Goal: Task Accomplishment & Management: Manage account settings

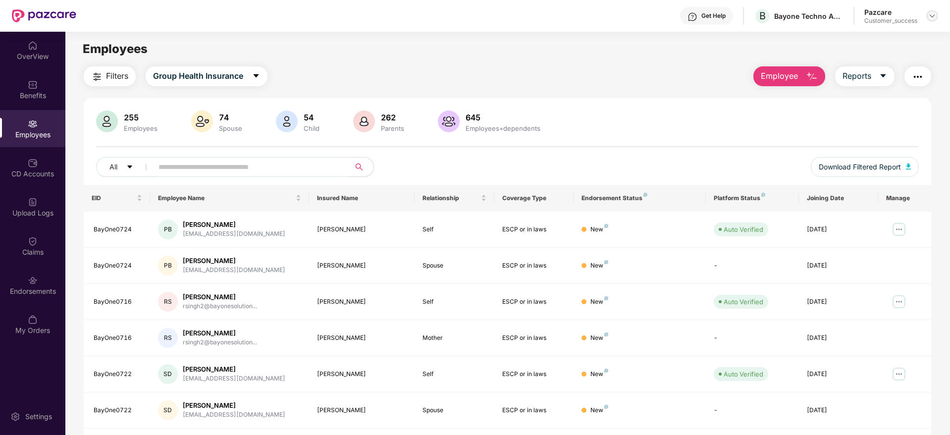
click at [930, 19] on img at bounding box center [933, 16] width 8 height 8
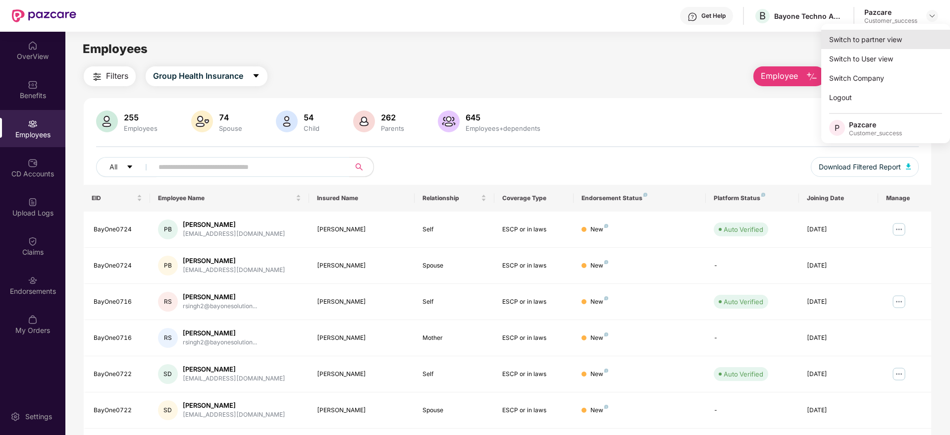
click at [889, 37] on div "Switch to partner view" at bounding box center [885, 39] width 129 height 19
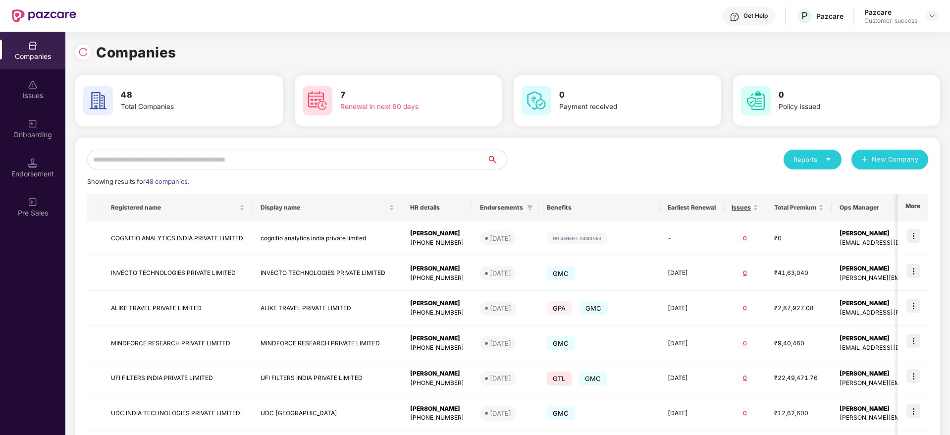
drag, startPoint x: 375, startPoint y: 146, endPoint x: 364, endPoint y: 159, distance: 16.5
click at [364, 159] on div "Reports New Company Showing results for 48 companies. Registered name Display n…" at bounding box center [507, 378] width 865 height 481
click at [364, 159] on input "text" at bounding box center [287, 160] width 400 height 20
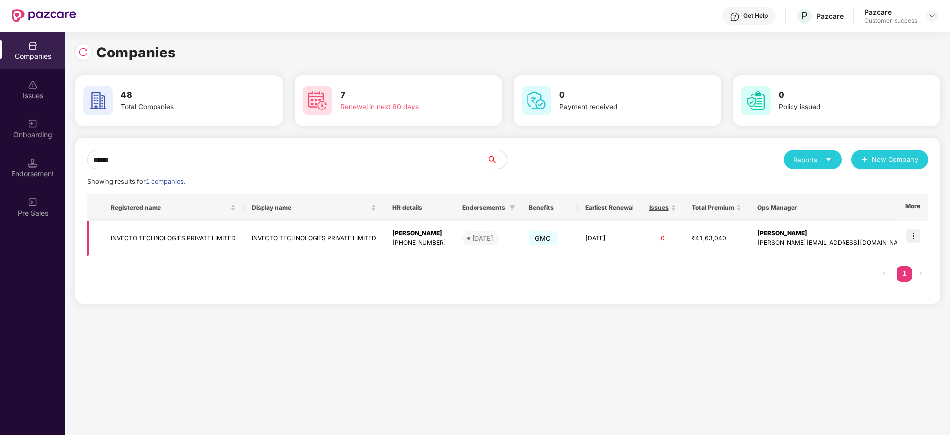
type input "******"
click at [177, 239] on td "INVECTO TECHNOLOGIES PRIVATE LIMITED" at bounding box center [173, 238] width 141 height 35
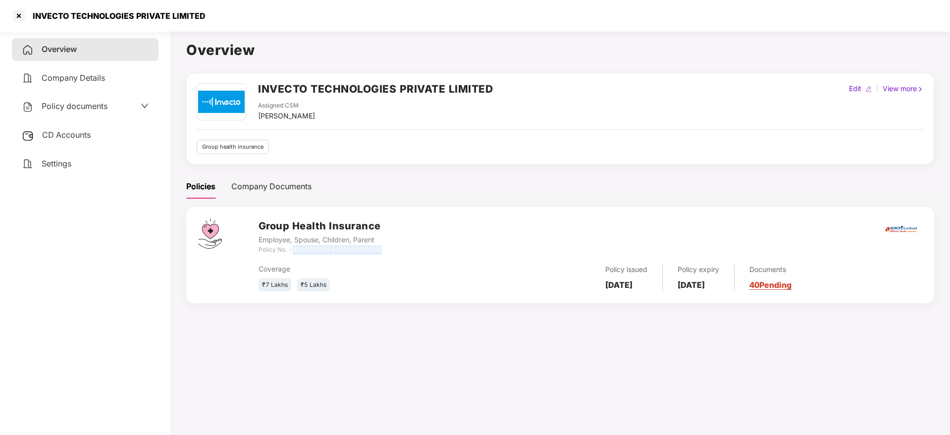
drag, startPoint x: 402, startPoint y: 250, endPoint x: 294, endPoint y: 246, distance: 108.1
click at [294, 246] on div "Group Health Insurance Employee, Spouse, Children, Parent Policy No. - 4016/X/O…" at bounding box center [591, 237] width 664 height 36
copy icon "4016/X/O/354432120/01/000"
click at [52, 130] on span "CD Accounts" at bounding box center [66, 135] width 49 height 10
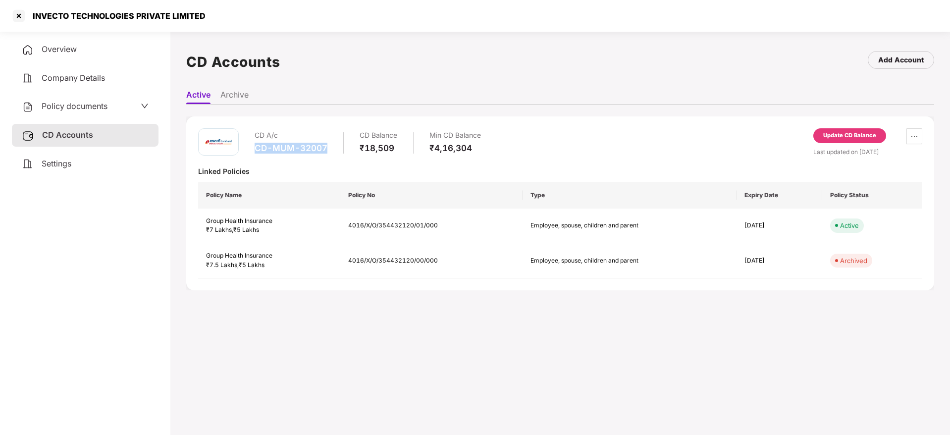
drag, startPoint x: 335, startPoint y: 153, endPoint x: 253, endPoint y: 149, distance: 82.3
click at [253, 149] on div "CD A/c CD-MUM-32007 CD Balance ₹18,509 Min CD Balance ₹4,16,304" at bounding box center [339, 142] width 283 height 28
copy div "CD-MUM-32007"
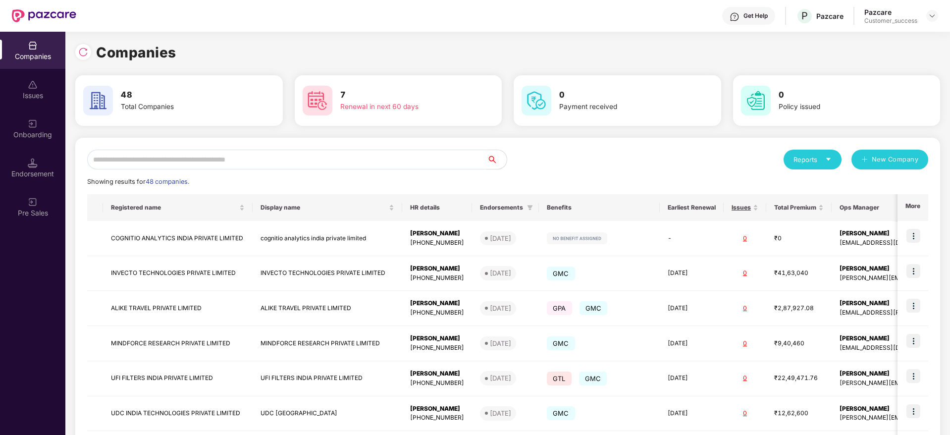
click at [251, 162] on input "text" at bounding box center [287, 160] width 400 height 20
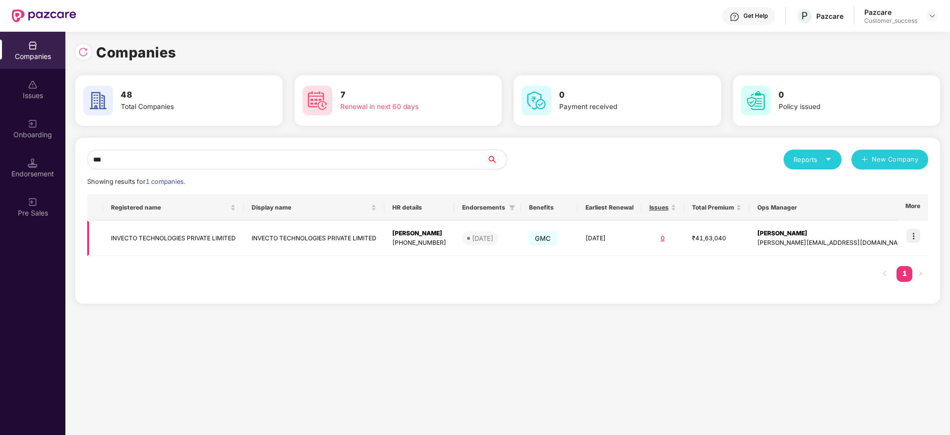
type input "***"
click at [150, 238] on td "INVECTO TECHNOLOGIES PRIVATE LIMITED" at bounding box center [173, 238] width 141 height 35
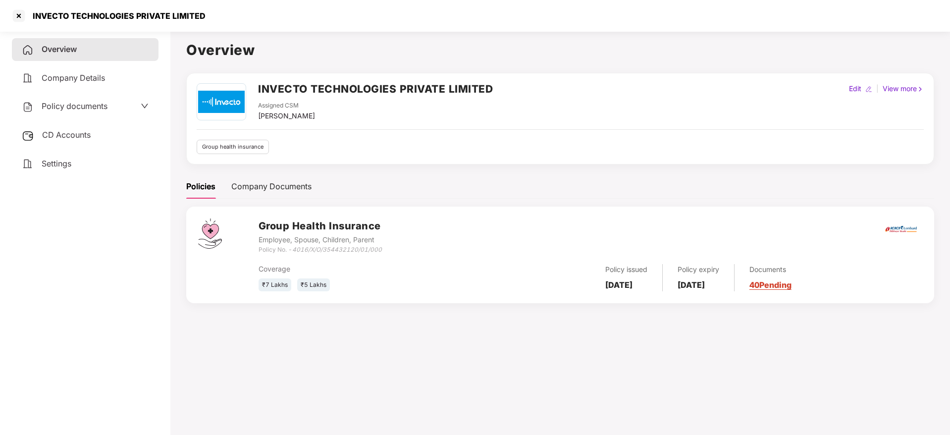
click at [352, 250] on icon "4016/X/O/354432120/01/000" at bounding box center [337, 249] width 90 height 7
drag, startPoint x: 297, startPoint y: 248, endPoint x: 395, endPoint y: 250, distance: 98.1
click at [395, 250] on div "Group Health Insurance Employee, Spouse, Children, Parent Policy No. - 4016/X/O…" at bounding box center [591, 237] width 664 height 36
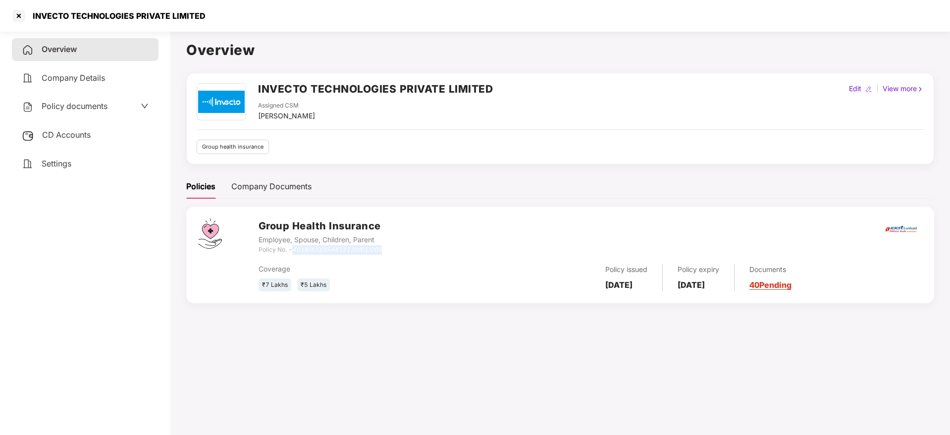
drag, startPoint x: 293, startPoint y: 248, endPoint x: 405, endPoint y: 247, distance: 111.5
click at [405, 247] on div "Group Health Insurance Employee, Spouse, Children, Parent Policy No. - 4016/X/O…" at bounding box center [591, 237] width 664 height 36
copy icon "4016/X/O/354432120/01/000"
click at [785, 283] on link "40 Pending" at bounding box center [771, 285] width 42 height 10
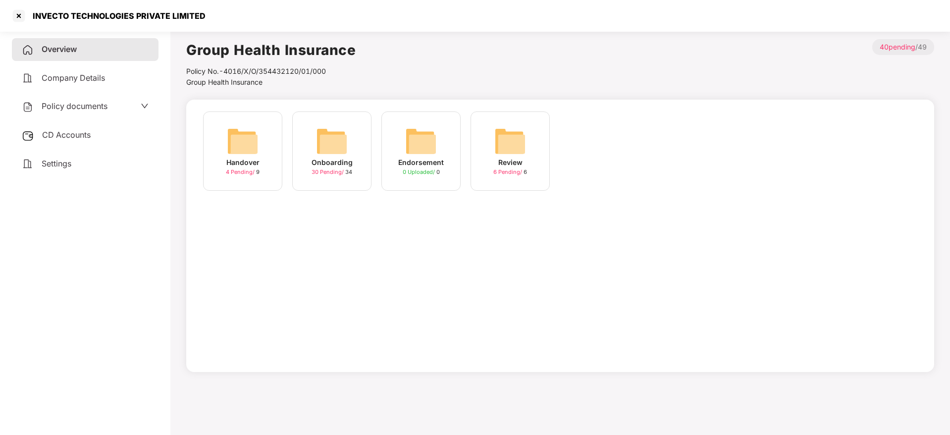
click at [247, 148] on img at bounding box center [243, 141] width 32 height 32
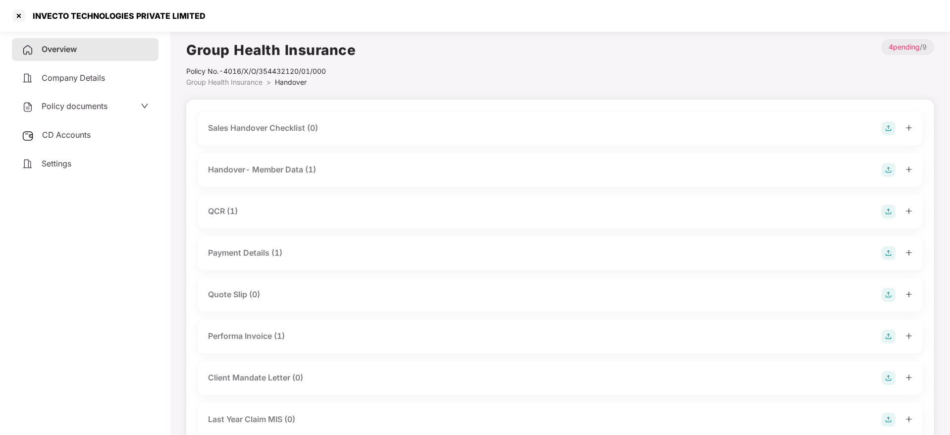
click at [295, 170] on div "Handover- Member Data (1)" at bounding box center [262, 170] width 108 height 12
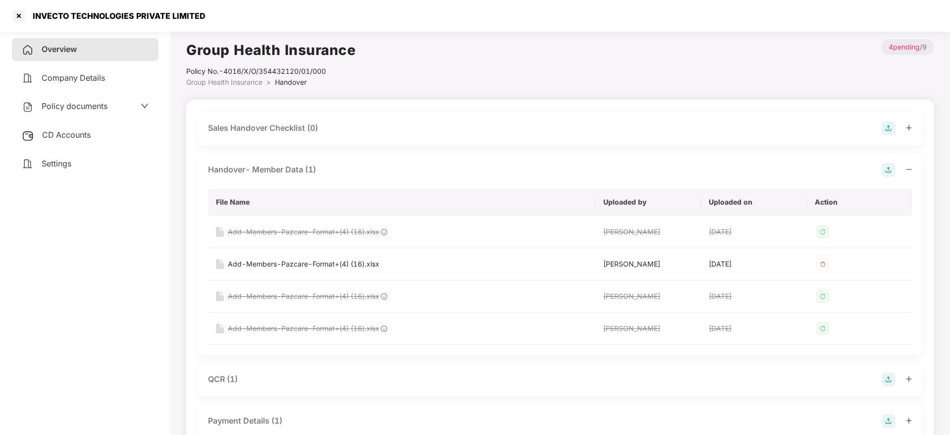
click at [314, 170] on div "Handover- Member Data (1)" at bounding box center [262, 170] width 108 height 12
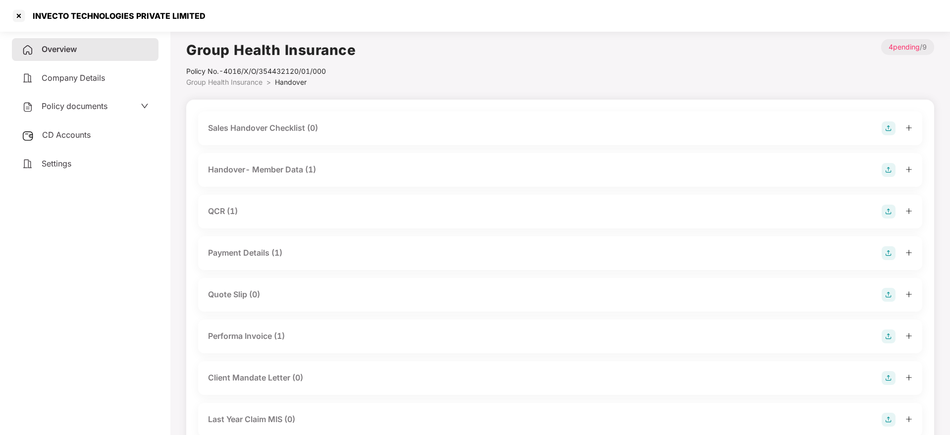
click at [233, 218] on div "QCR (1)" at bounding box center [560, 212] width 705 height 14
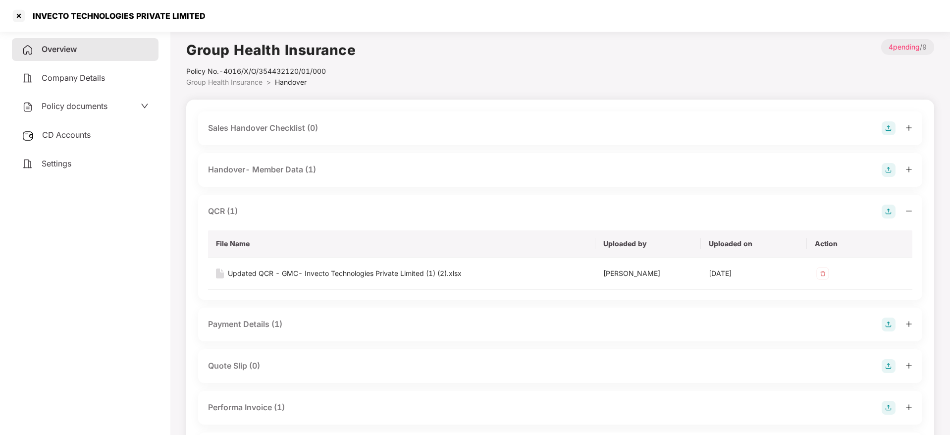
click at [189, 228] on div "Sales Handover Checklist (0) Handover- Member Data (1) QCR (1) File Name Upload…" at bounding box center [560, 335] width 748 height 470
click at [182, 347] on main "Group Health Insurance Policy No.- 4016/X/O/354432120/01/000 Group Health Insur…" at bounding box center [560, 304] width 780 height 554
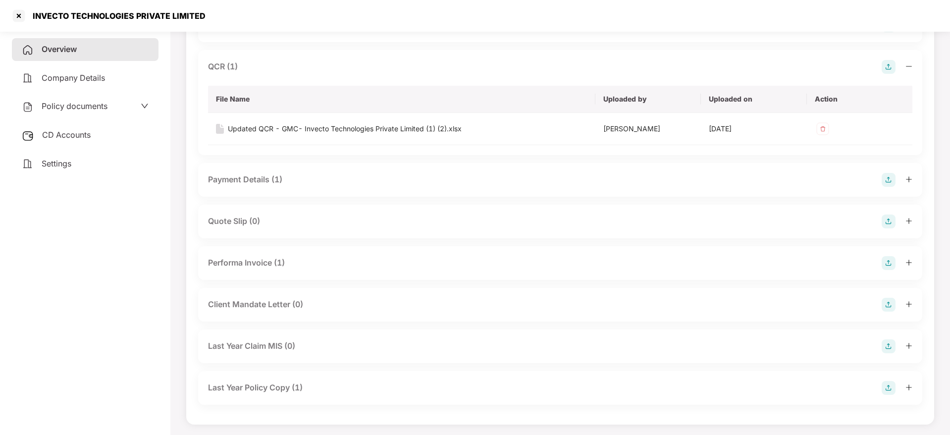
scroll to position [146, 0]
click at [268, 265] on div "Performa Invoice (1)" at bounding box center [246, 261] width 77 height 12
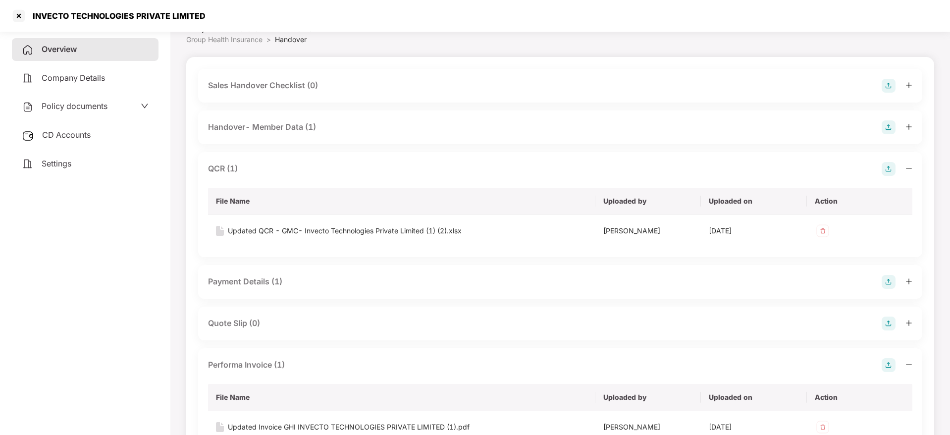
scroll to position [0, 0]
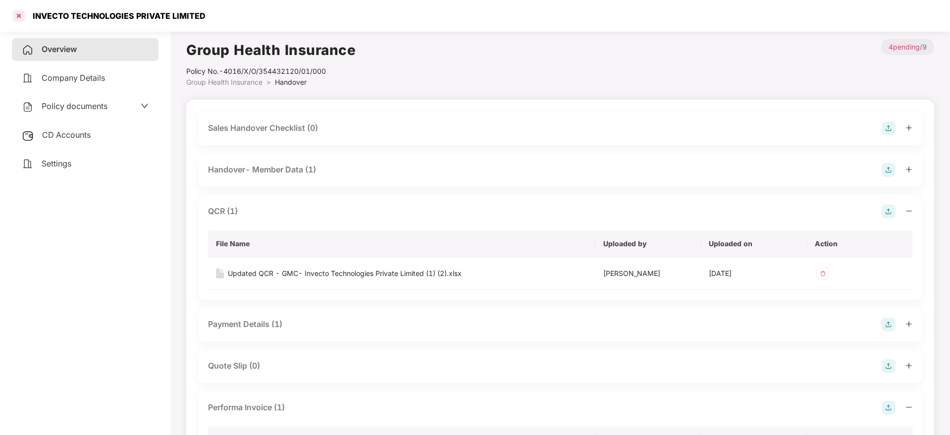
click at [14, 18] on div at bounding box center [19, 16] width 16 height 16
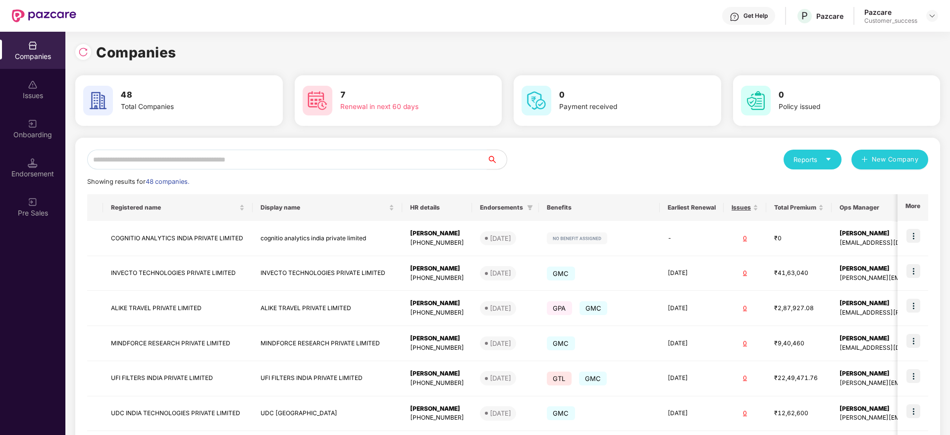
click at [245, 164] on input "text" at bounding box center [287, 160] width 400 height 20
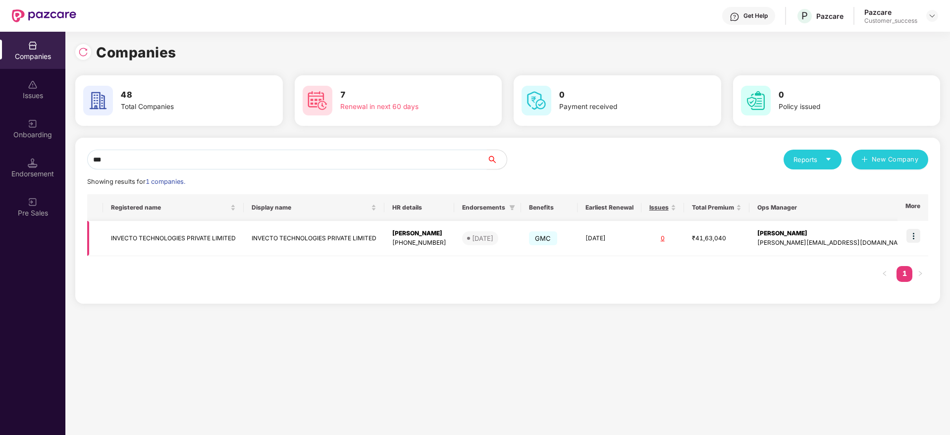
type input "***"
click at [186, 249] on td "INVECTO TECHNOLOGIES PRIVATE LIMITED" at bounding box center [173, 238] width 141 height 35
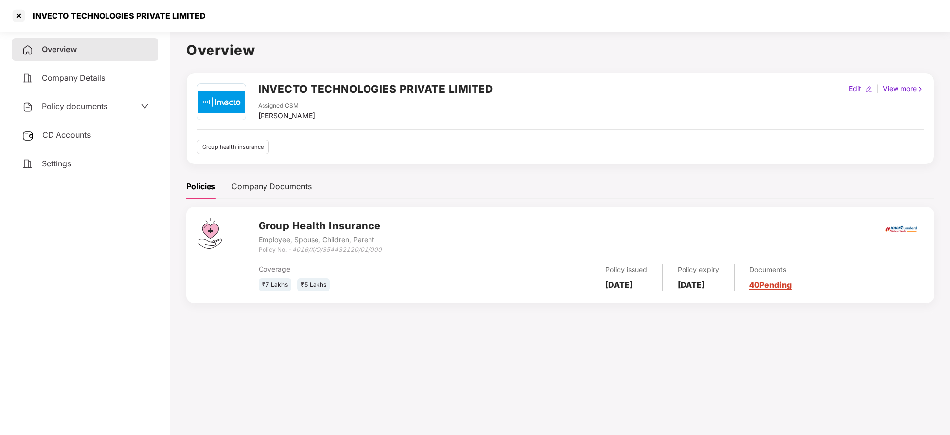
click at [779, 285] on link "40 Pending" at bounding box center [771, 285] width 42 height 10
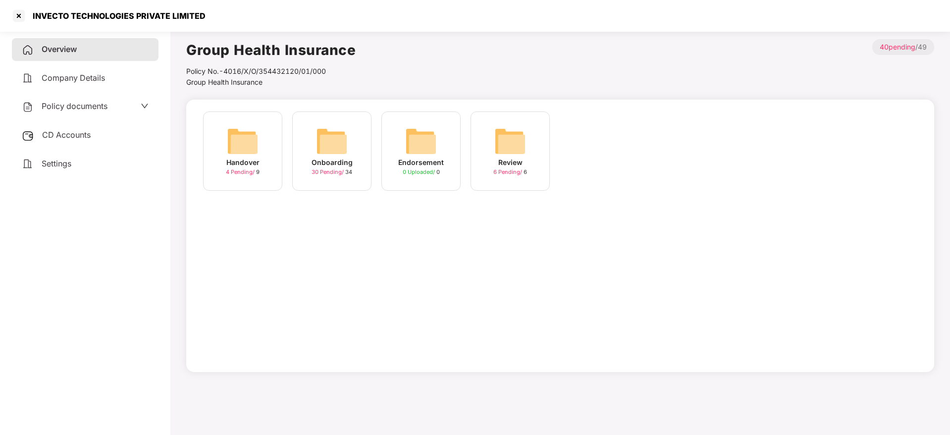
click at [344, 142] on img at bounding box center [332, 141] width 32 height 32
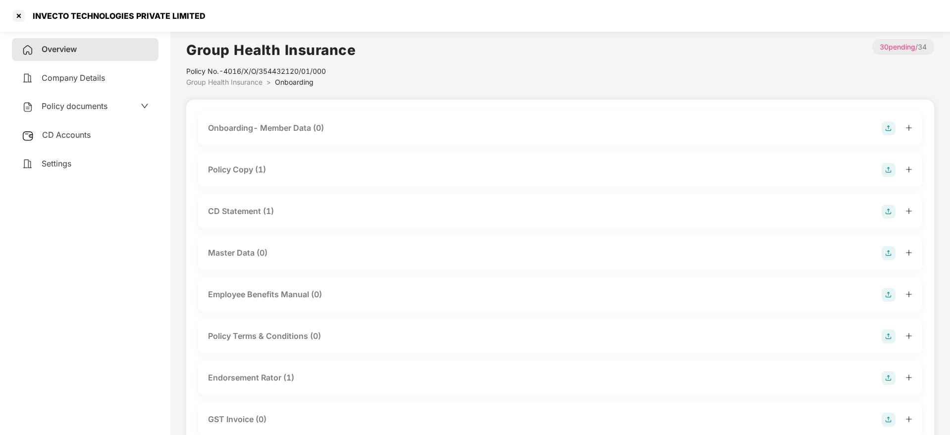
click at [250, 218] on div "CD Statement (1)" at bounding box center [241, 211] width 66 height 12
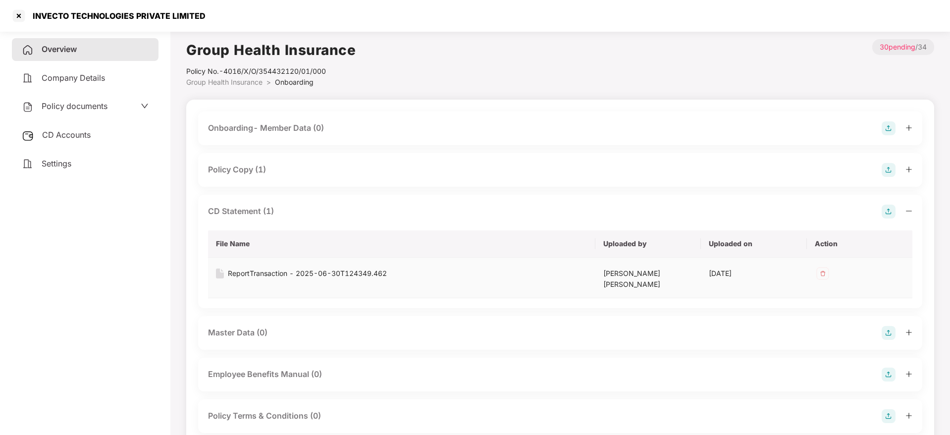
click at [321, 276] on div "ReportTransaction - 2025-06-30T124349.462" at bounding box center [307, 273] width 159 height 11
click at [884, 128] on img at bounding box center [889, 128] width 14 height 14
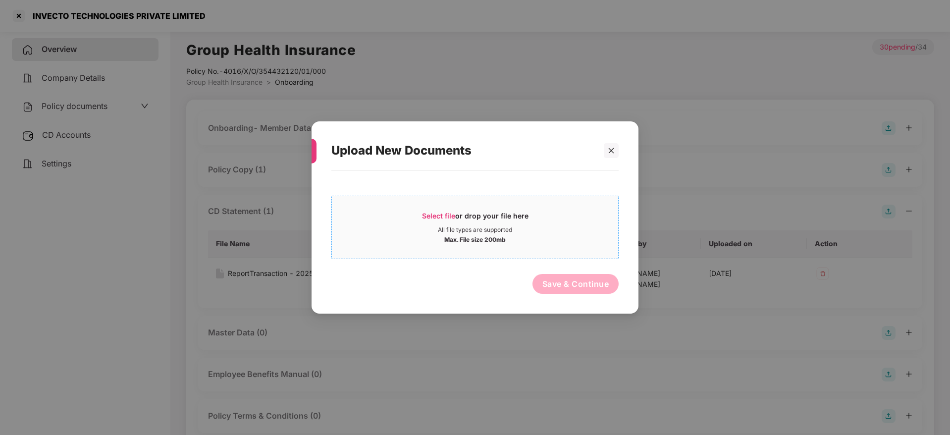
click at [443, 226] on div "All file types are supported" at bounding box center [475, 230] width 74 height 8
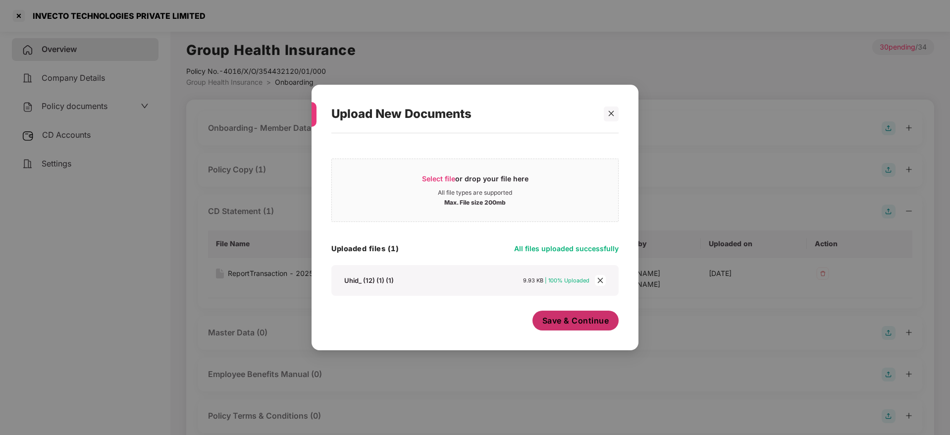
click at [564, 320] on span "Save & Continue" at bounding box center [576, 320] width 67 height 11
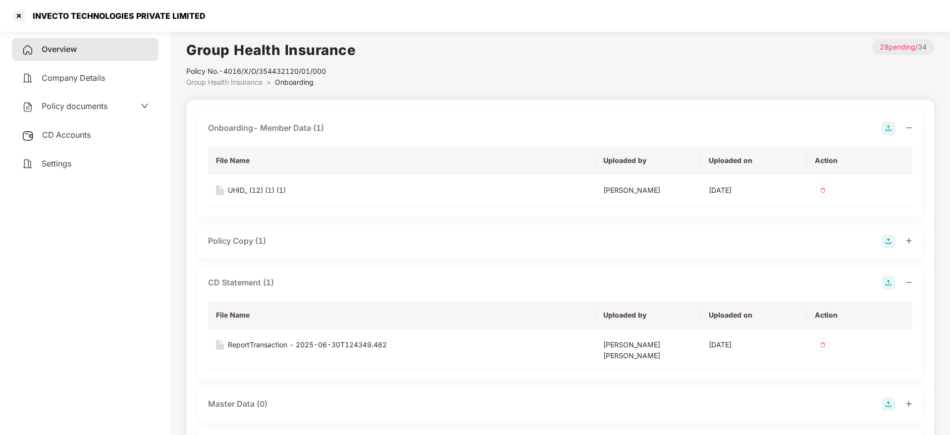
click at [330, 129] on div "Onboarding- Member Data (1)" at bounding box center [560, 128] width 705 height 14
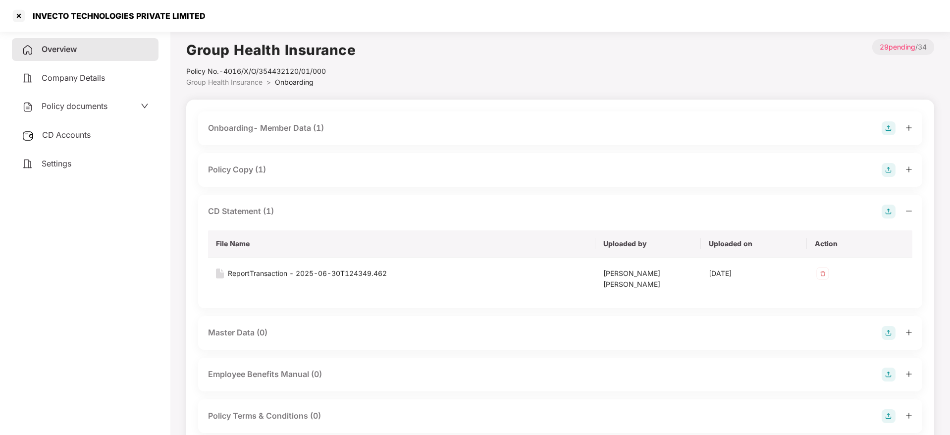
click at [307, 131] on div "Onboarding- Member Data (1)" at bounding box center [266, 128] width 116 height 12
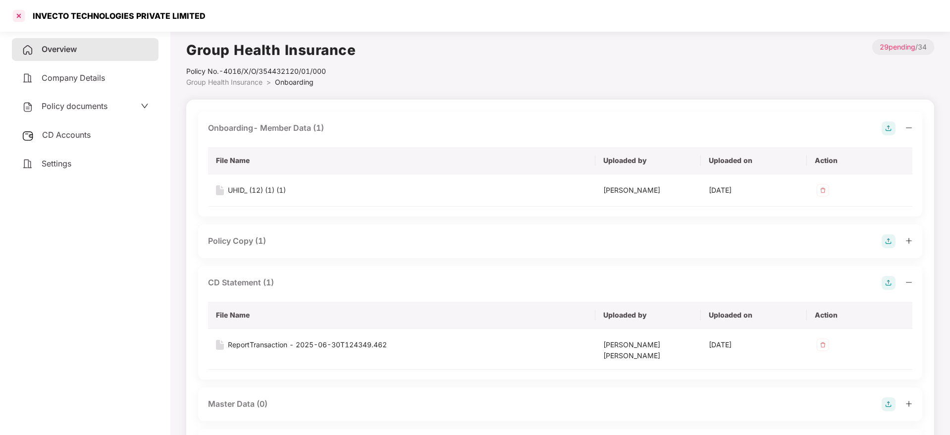
click at [19, 13] on div at bounding box center [19, 16] width 16 height 16
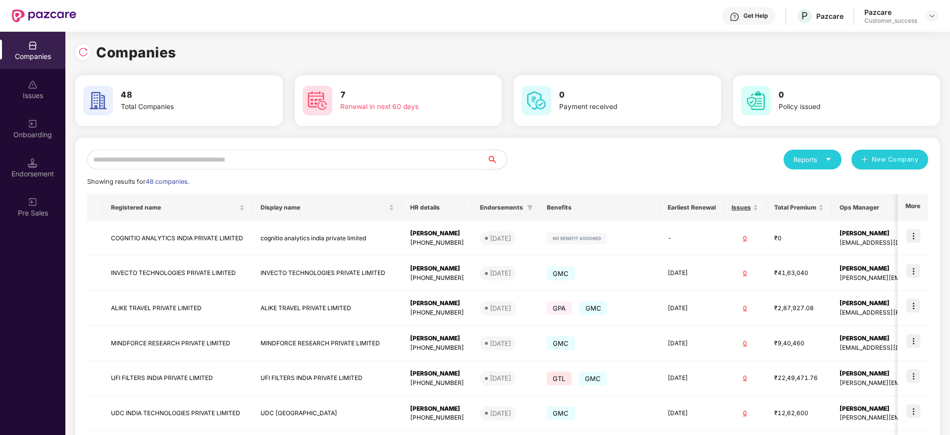
click at [200, 153] on input "text" at bounding box center [287, 160] width 400 height 20
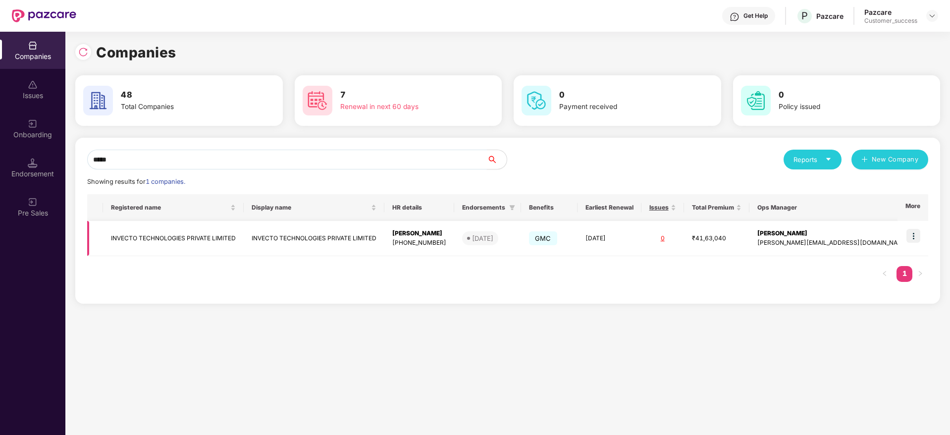
type input "*****"
click at [196, 234] on td "INVECTO TECHNOLOGIES PRIVATE LIMITED" at bounding box center [173, 238] width 141 height 35
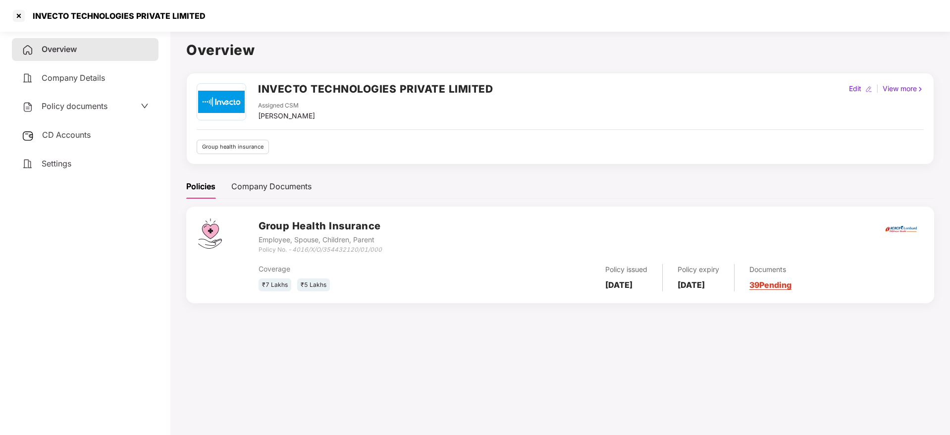
click at [789, 283] on link "39 Pending" at bounding box center [771, 285] width 42 height 10
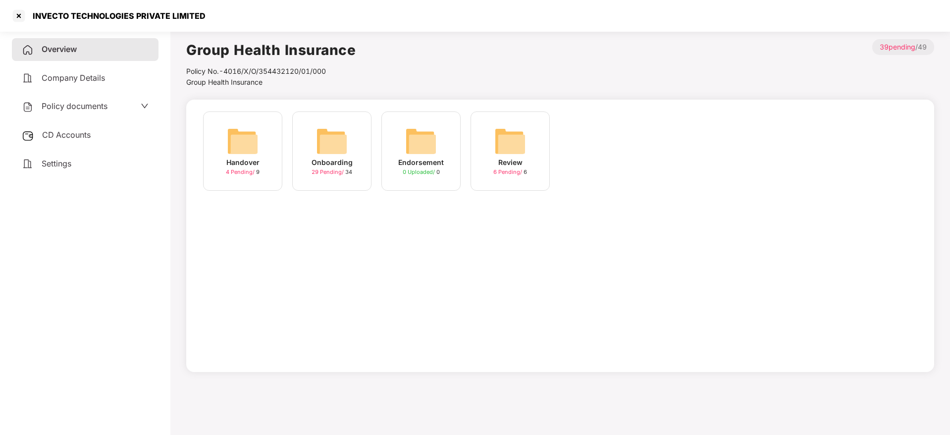
click at [329, 144] on img at bounding box center [332, 141] width 32 height 32
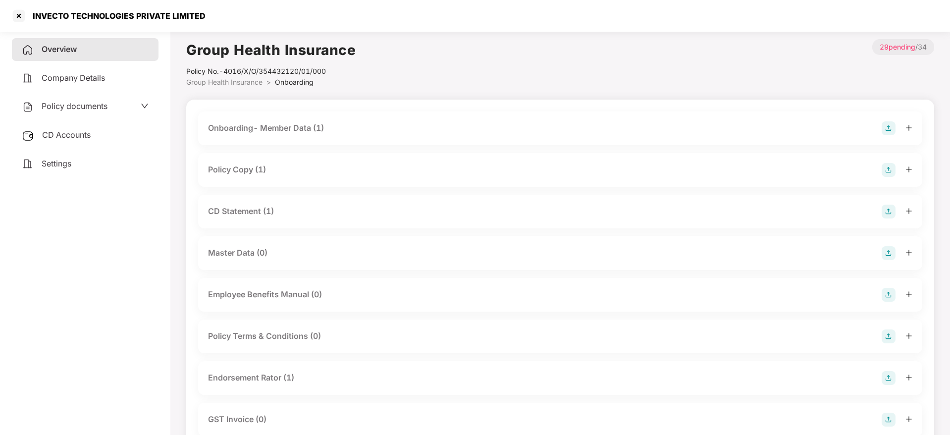
click at [308, 129] on div "Onboarding- Member Data (1)" at bounding box center [266, 128] width 116 height 12
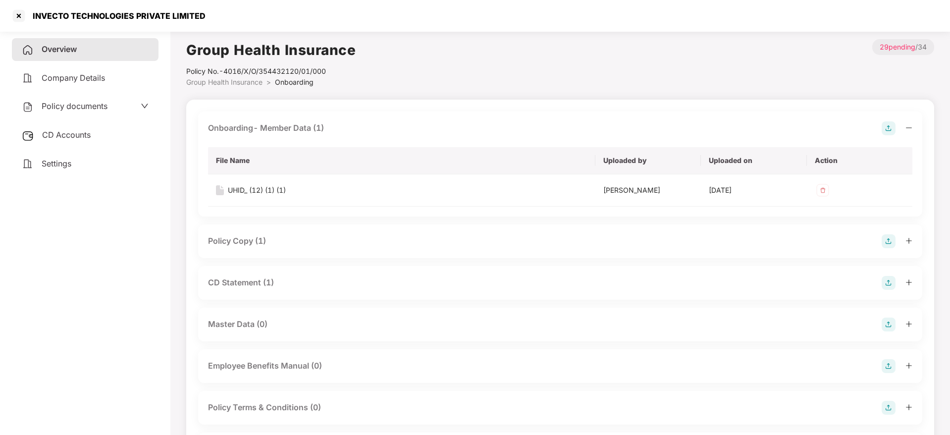
click at [53, 240] on div "Overview Company Details Policy documents CD Accounts Settings" at bounding box center [85, 231] width 147 height 386
click at [586, 123] on div "Onboarding- Member Data (1)" at bounding box center [560, 128] width 705 height 14
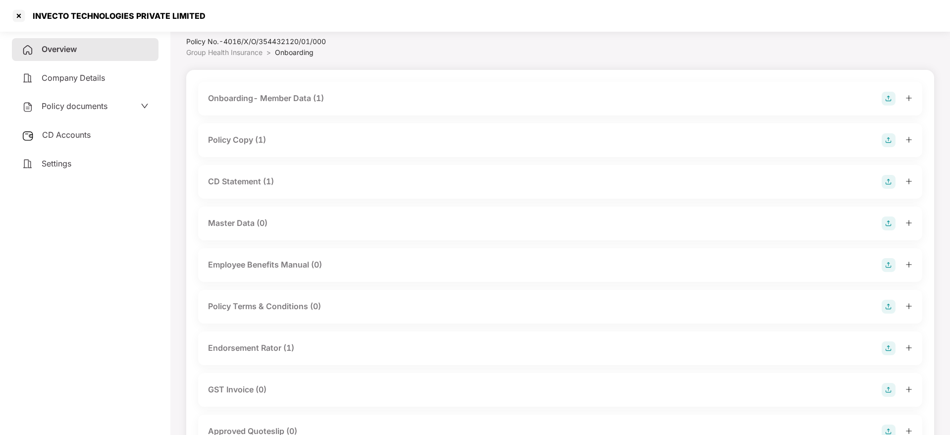
scroll to position [59, 0]
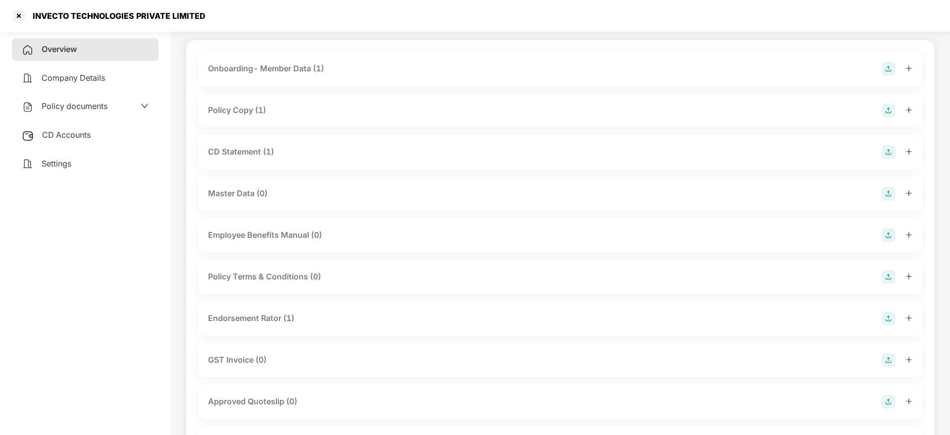
click at [892, 194] on img at bounding box center [889, 194] width 14 height 14
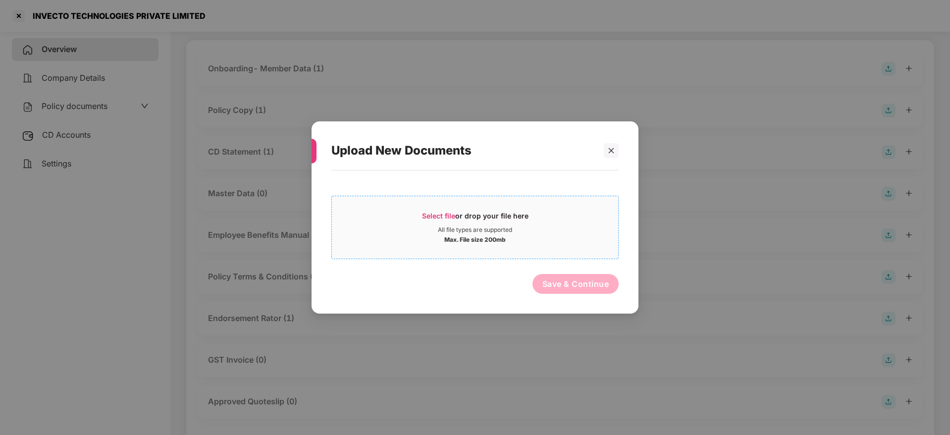
click at [444, 219] on span "Select file" at bounding box center [438, 216] width 33 height 8
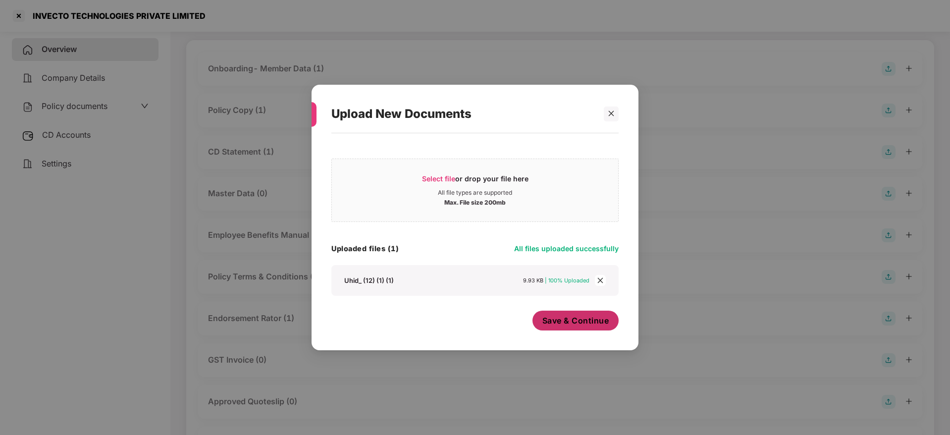
click at [572, 325] on span "Save & Continue" at bounding box center [576, 320] width 67 height 11
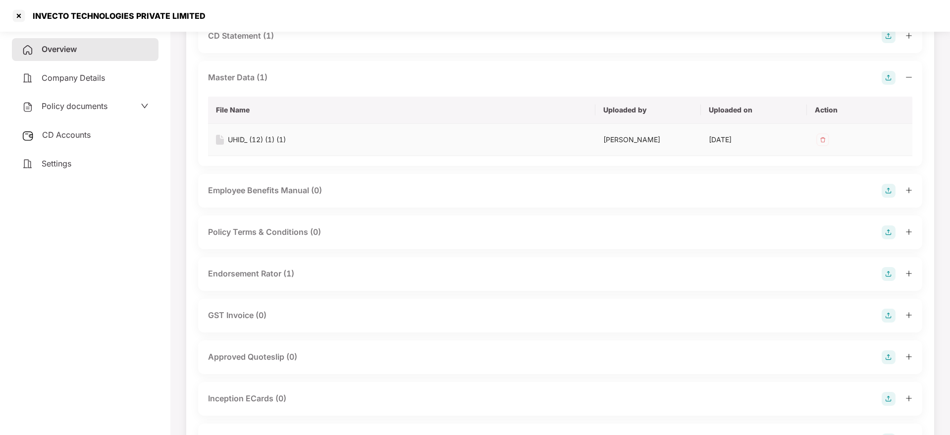
scroll to position [178, 0]
click at [307, 273] on div "Endorsement Rator (1)" at bounding box center [560, 271] width 705 height 14
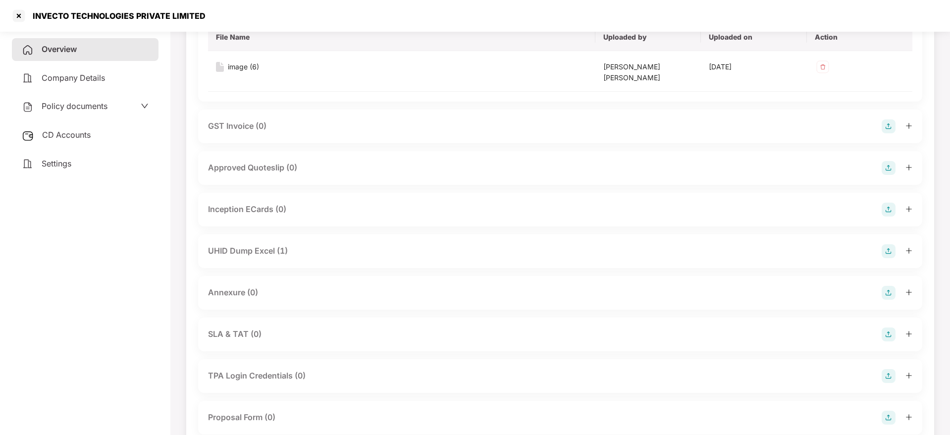
scroll to position [446, 0]
click at [290, 243] on div "UHID Dump Excel (1)" at bounding box center [560, 250] width 705 height 14
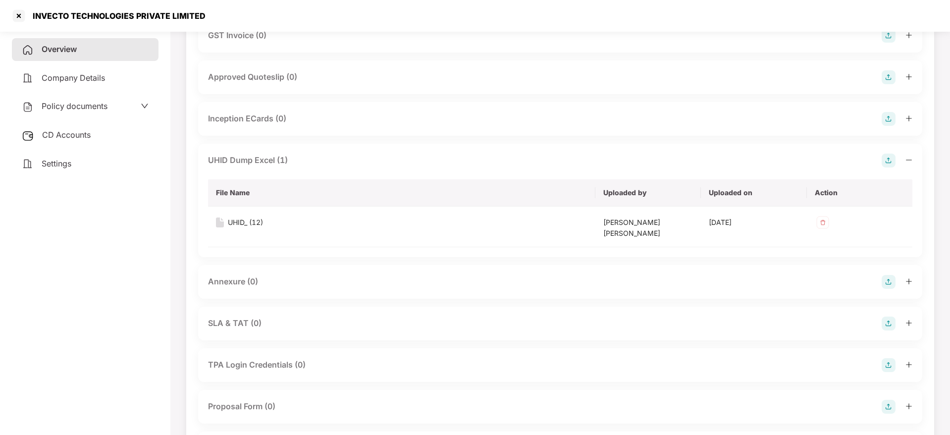
scroll to position [624, 0]
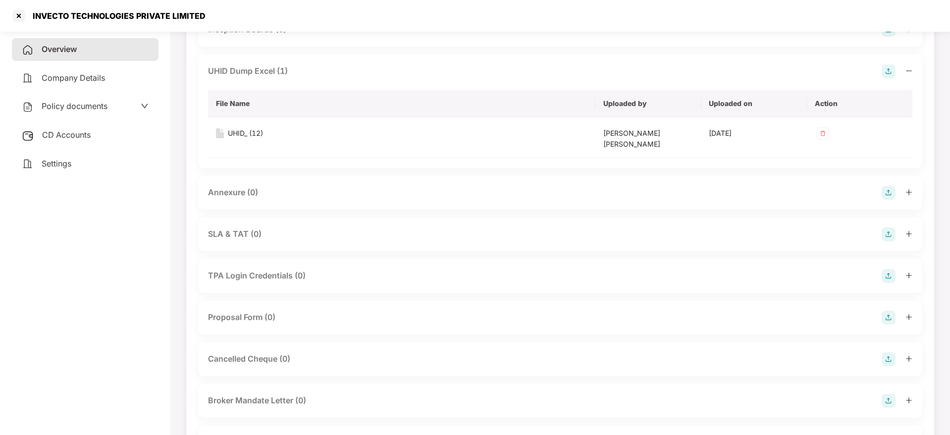
click at [887, 186] on img at bounding box center [889, 193] width 14 height 14
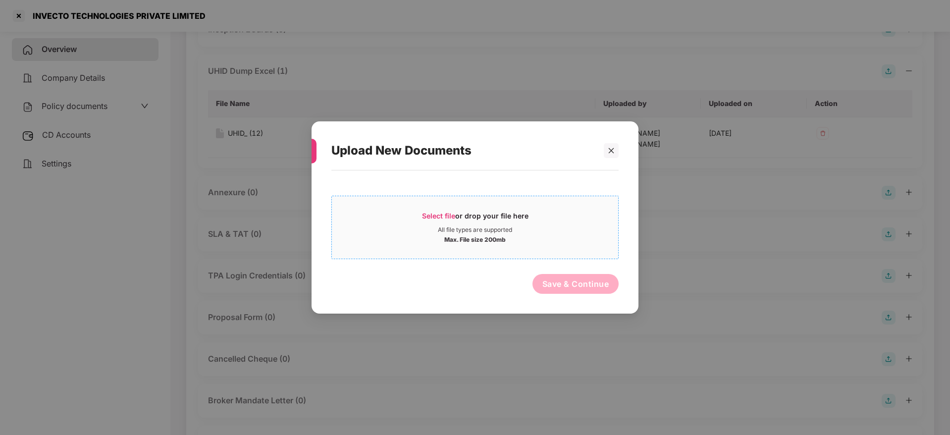
click at [444, 213] on span "Select file" at bounding box center [438, 216] width 33 height 8
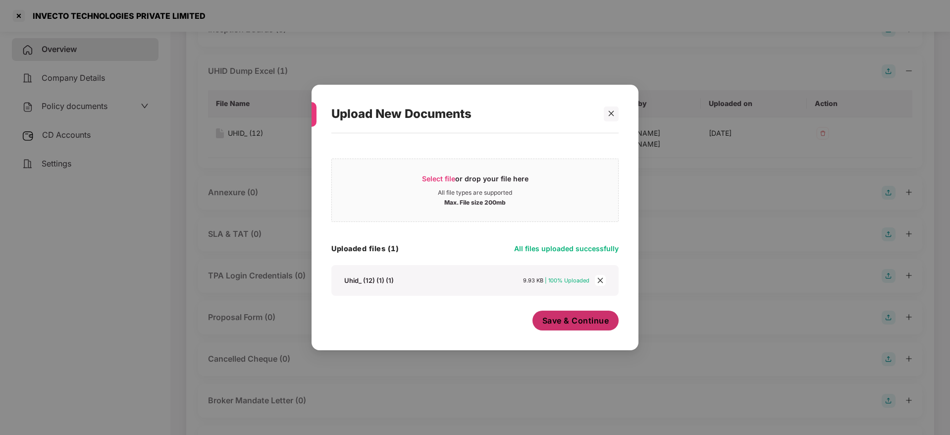
click at [574, 318] on span "Save & Continue" at bounding box center [576, 320] width 67 height 11
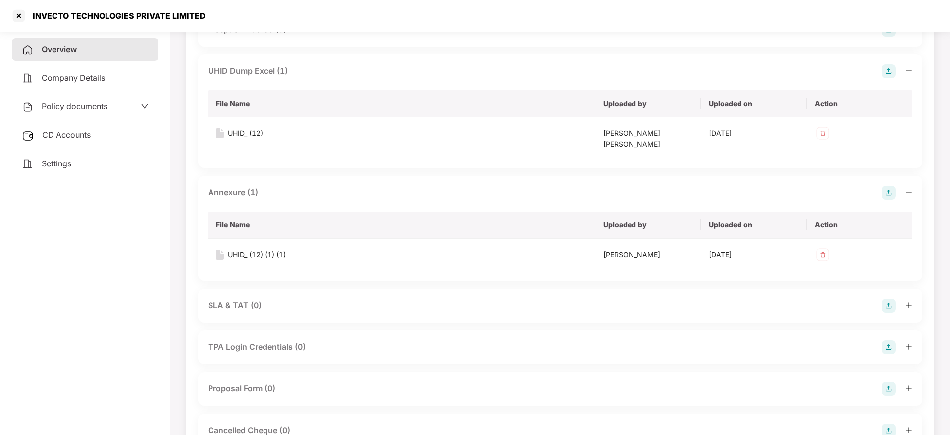
click at [942, 264] on main "Group Health Insurance Policy No.- 4016/X/O/354432120/01/000 Group Health Insur…" at bounding box center [560, 315] width 780 height 1825
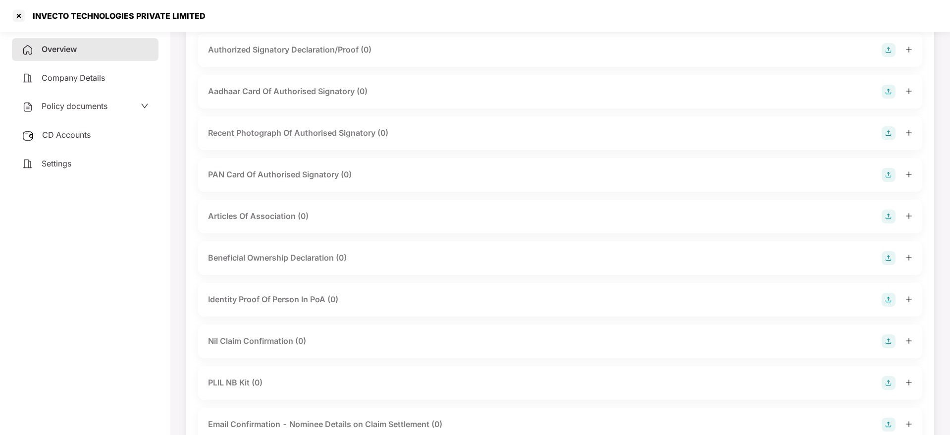
scroll to position [1401, 0]
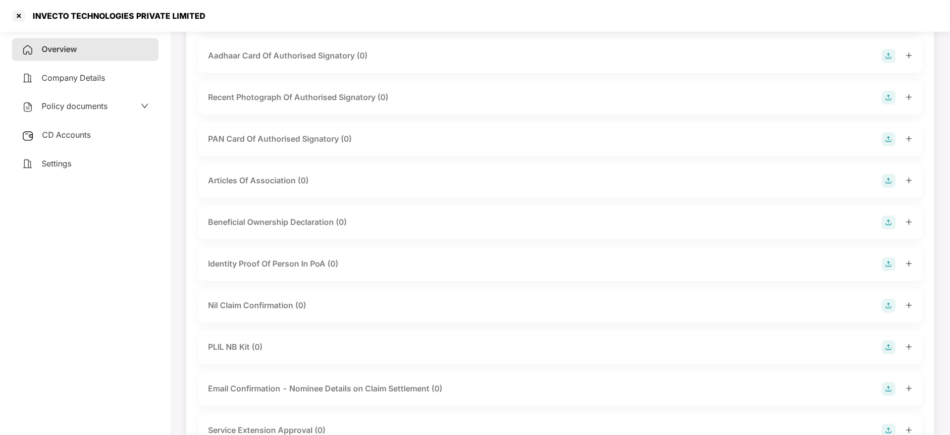
scroll to position [1371, 0]
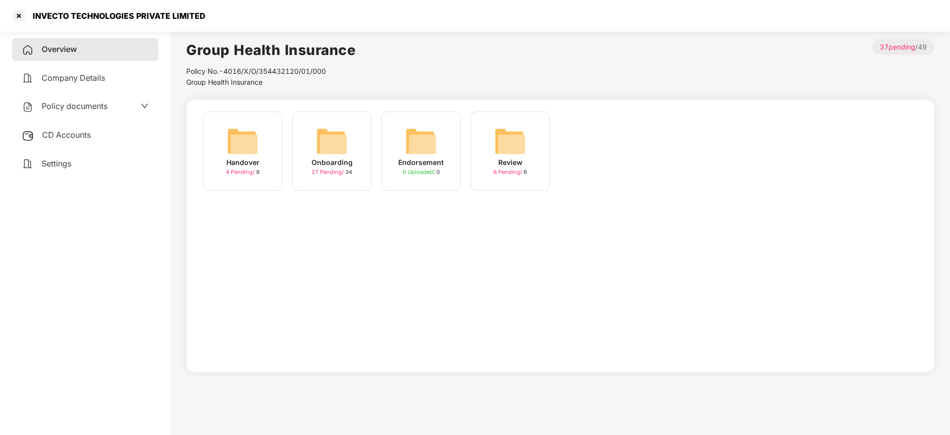
click at [239, 148] on img at bounding box center [243, 141] width 32 height 32
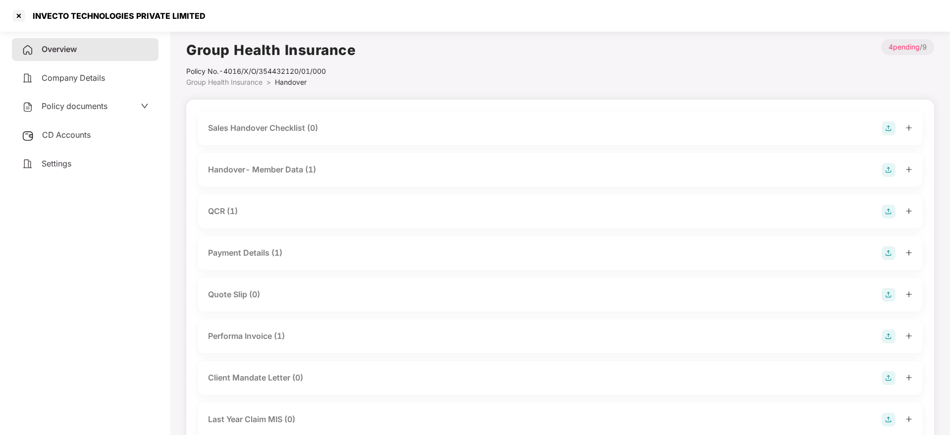
click at [62, 155] on div "Settings" at bounding box center [85, 164] width 147 height 23
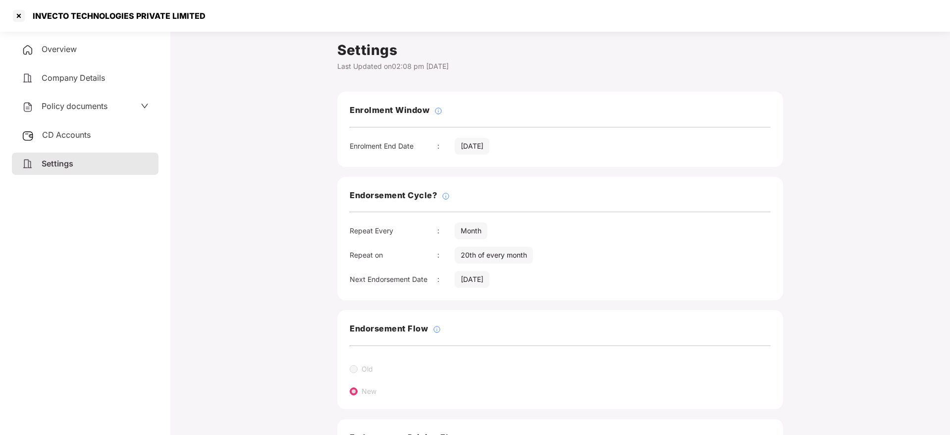
click at [379, 209] on div "Endorsement Cycle? Repeat Every : Month Repeat on : 20th of every month Next En…" at bounding box center [560, 239] width 446 height 124
click at [22, 17] on div at bounding box center [19, 16] width 16 height 16
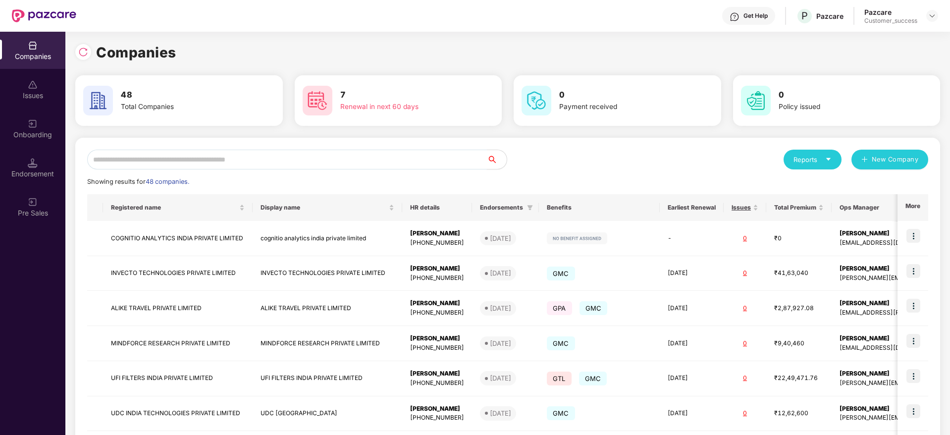
click at [200, 163] on input "text" at bounding box center [287, 160] width 400 height 20
click at [910, 273] on img at bounding box center [914, 271] width 14 height 14
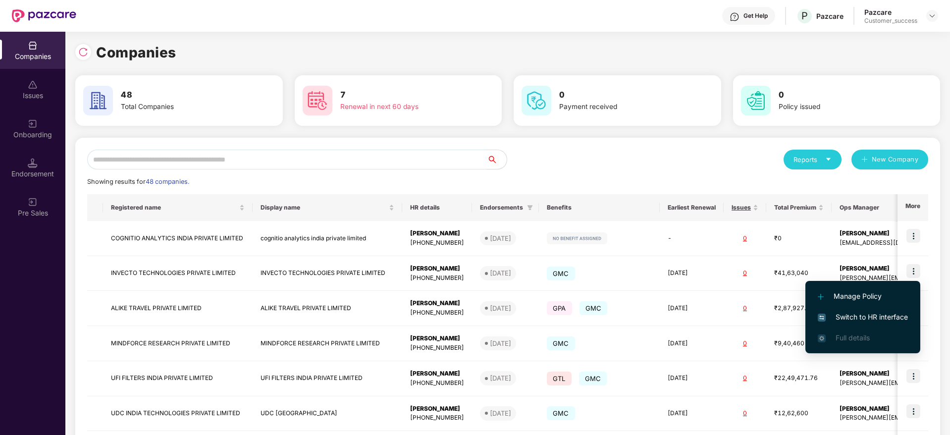
click at [854, 317] on span "Switch to HR interface" at bounding box center [863, 317] width 90 height 11
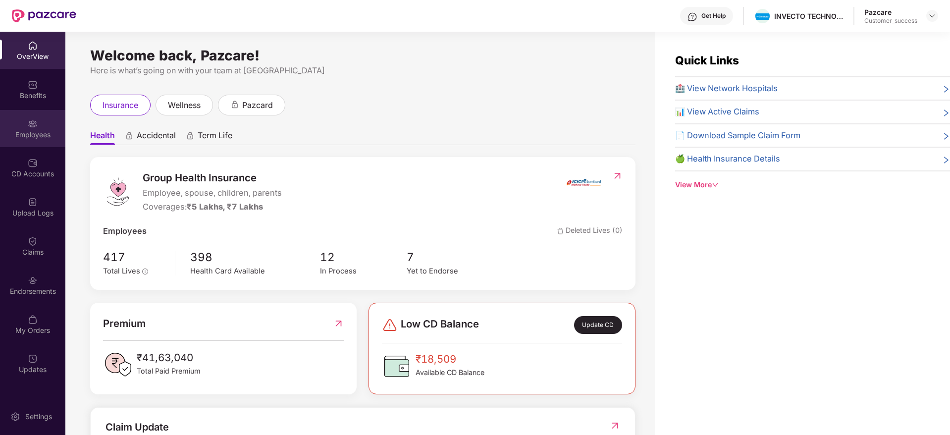
click at [27, 139] on div "Employees" at bounding box center [32, 128] width 65 height 37
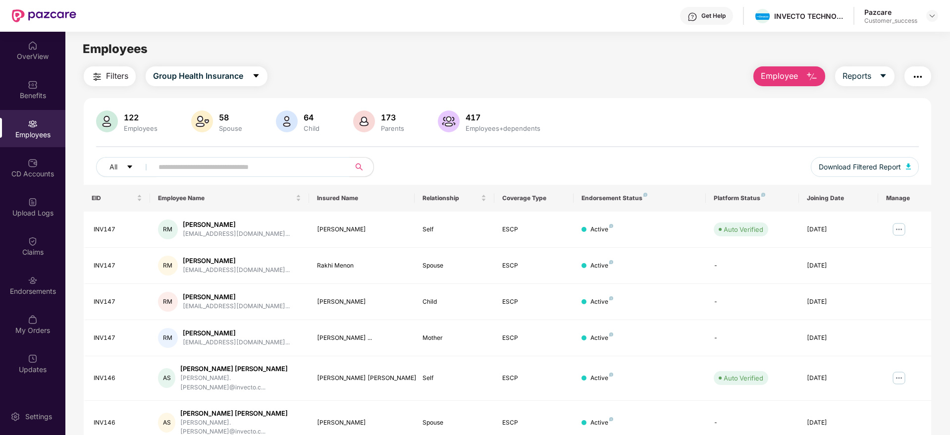
click at [205, 168] on input "text" at bounding box center [248, 167] width 178 height 15
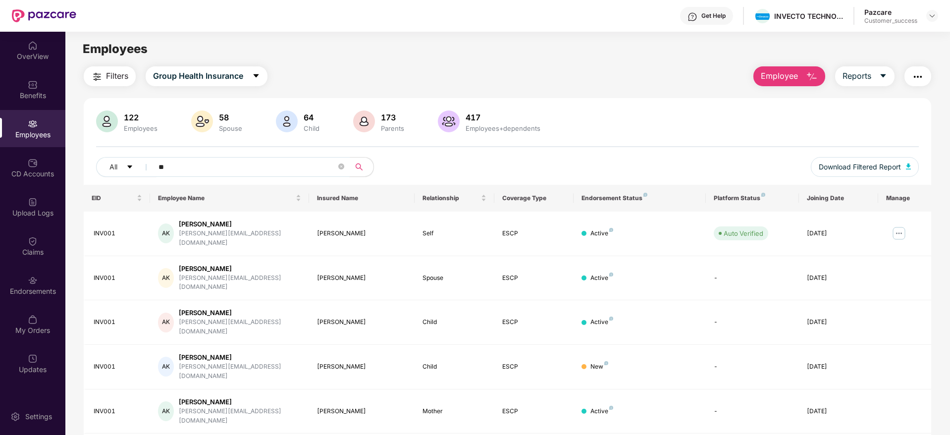
type input "*"
